Goal: Find specific page/section: Find specific page/section

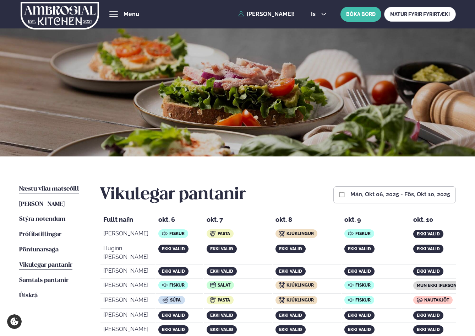
scroll to position [166, 0]
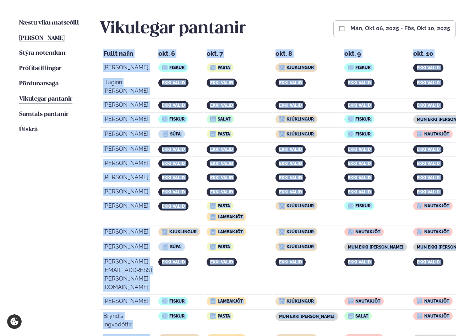
click at [48, 37] on span "[PERSON_NAME]" at bounding box center [41, 38] width 45 height 6
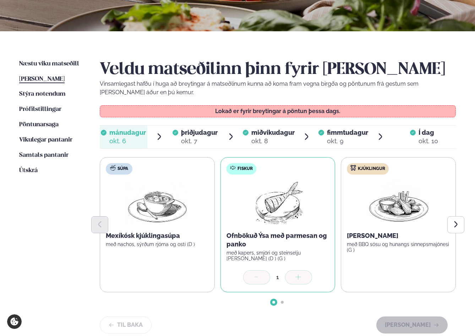
scroll to position [118, 0]
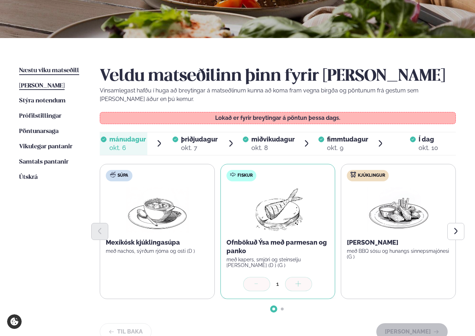
click at [54, 68] on span "Næstu viku matseðill" at bounding box center [49, 71] width 60 height 6
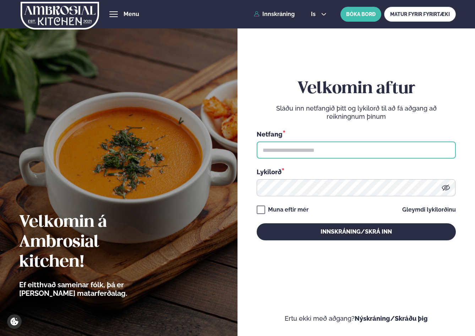
click at [303, 151] on input "text" at bounding box center [356, 149] width 199 height 17
type input "**********"
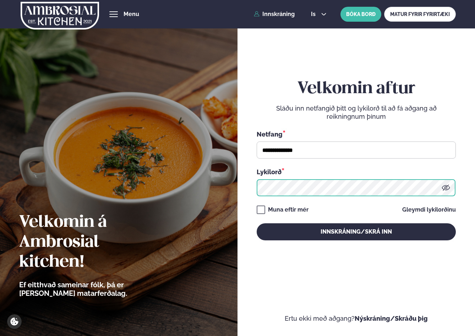
click at [257, 223] on button "Innskráning/Skrá inn" at bounding box center [356, 231] width 199 height 17
